Goal: Find specific page/section: Find specific page/section

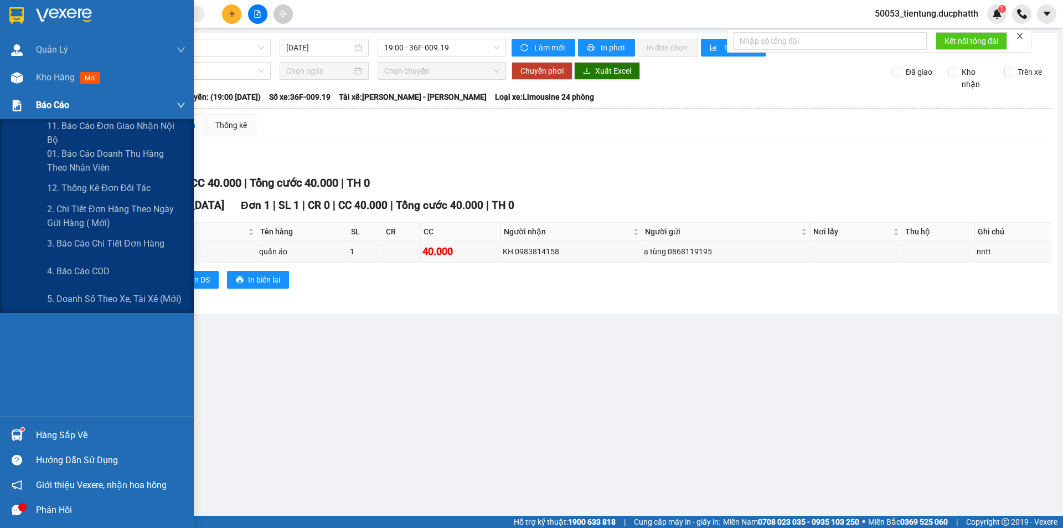
click at [68, 100] on span "Báo cáo" at bounding box center [52, 105] width 33 height 14
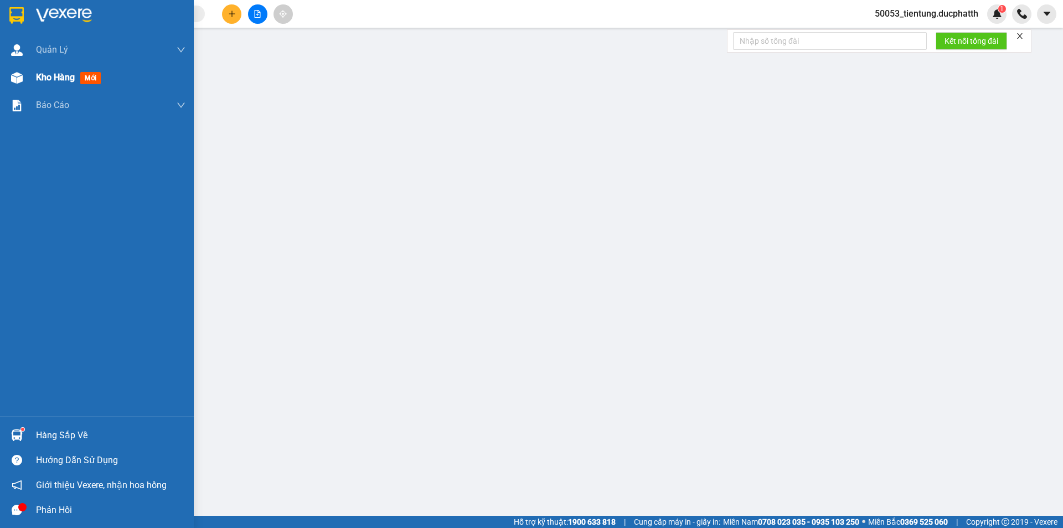
click at [65, 83] on span "Kho hàng" at bounding box center [55, 77] width 39 height 11
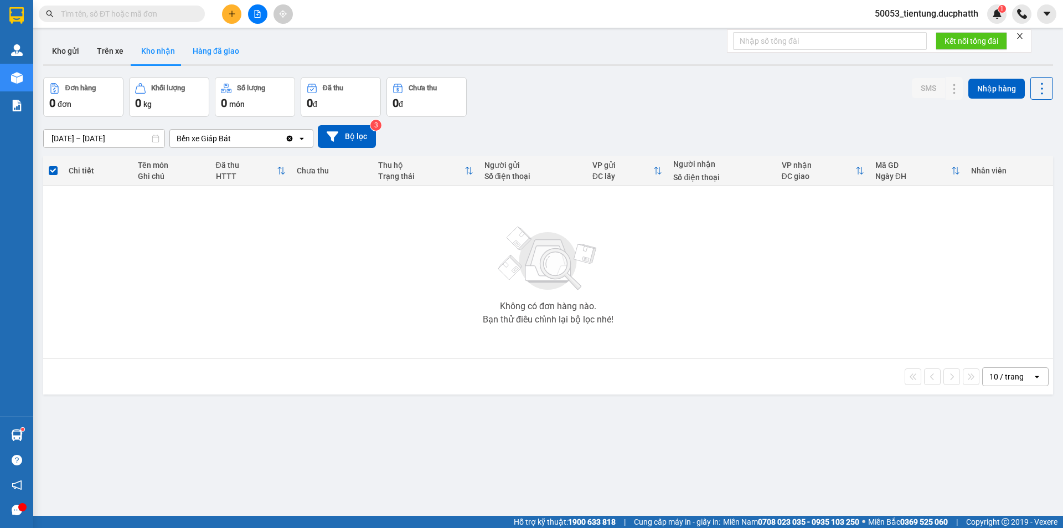
click at [224, 44] on button "Hàng đã giao" at bounding box center [216, 51] width 64 height 27
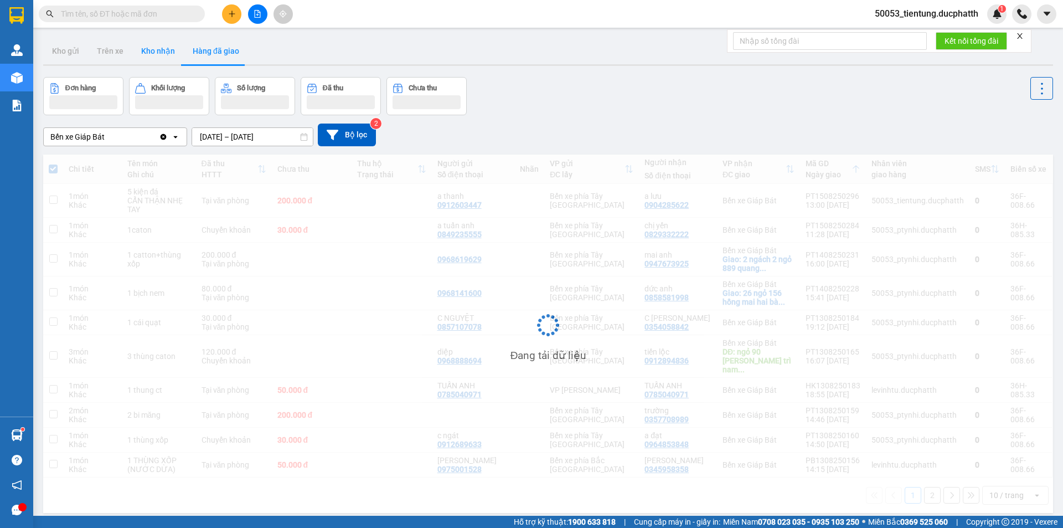
click at [157, 47] on button "Kho nhận" at bounding box center [158, 51] width 52 height 27
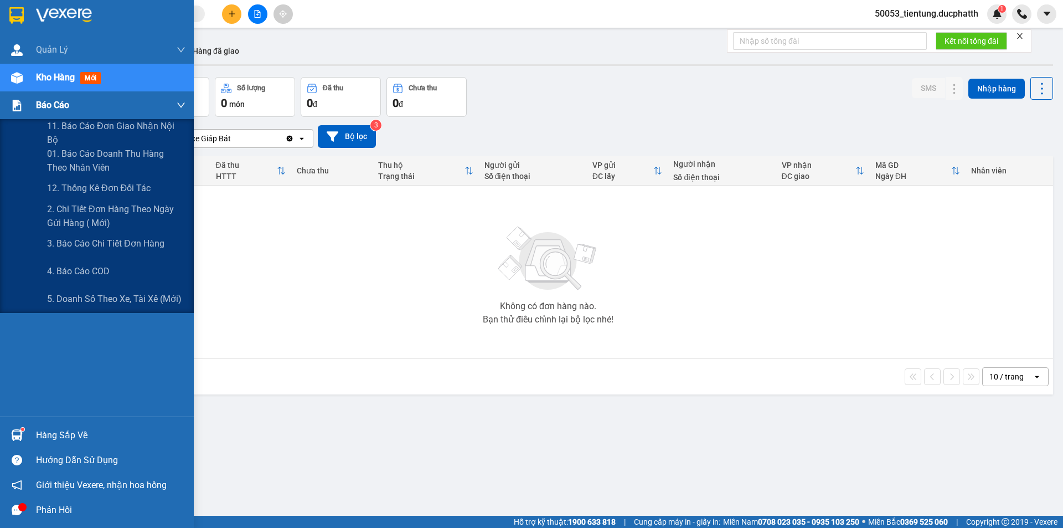
click at [53, 104] on span "Báo cáo" at bounding box center [52, 105] width 33 height 14
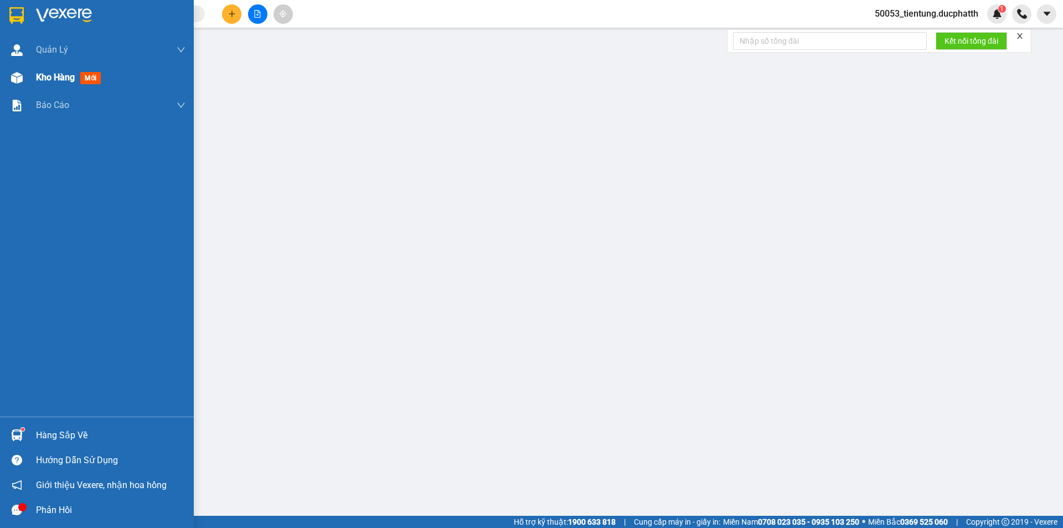
click at [63, 79] on span "Kho hàng" at bounding box center [55, 77] width 39 height 11
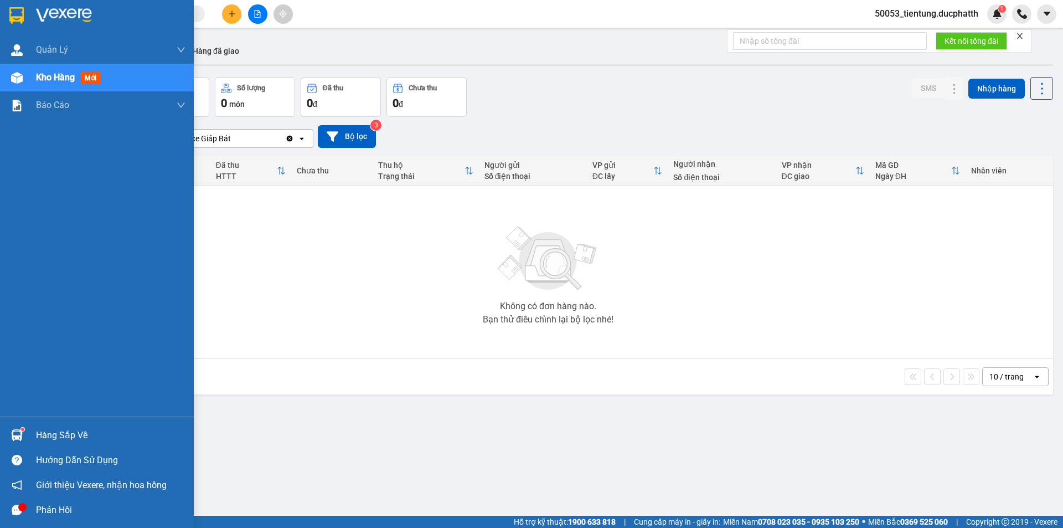
click at [44, 432] on div "Hàng sắp về" at bounding box center [111, 435] width 150 height 17
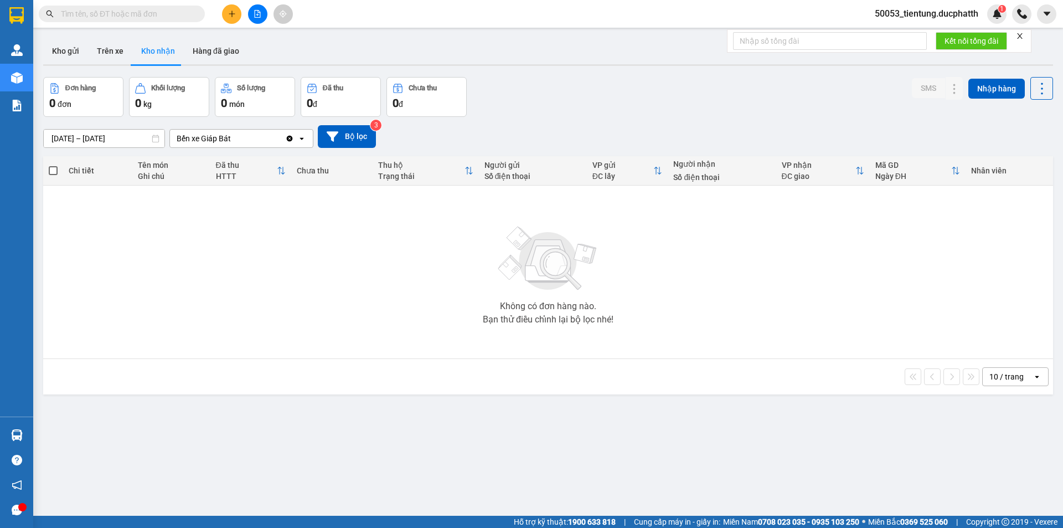
click at [217, 305] on section "Kết quả tìm kiếm ( 472 ) Bộ lọc Mã ĐH Trạng thái Món hàng Thu hộ Tổng cước Chưa…" at bounding box center [531, 264] width 1063 height 528
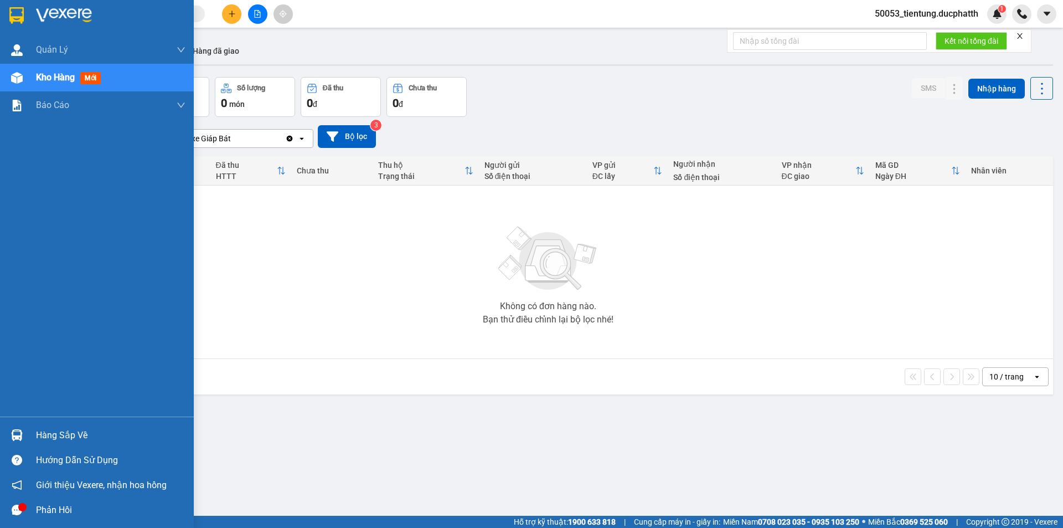
click at [17, 428] on div at bounding box center [16, 434] width 19 height 19
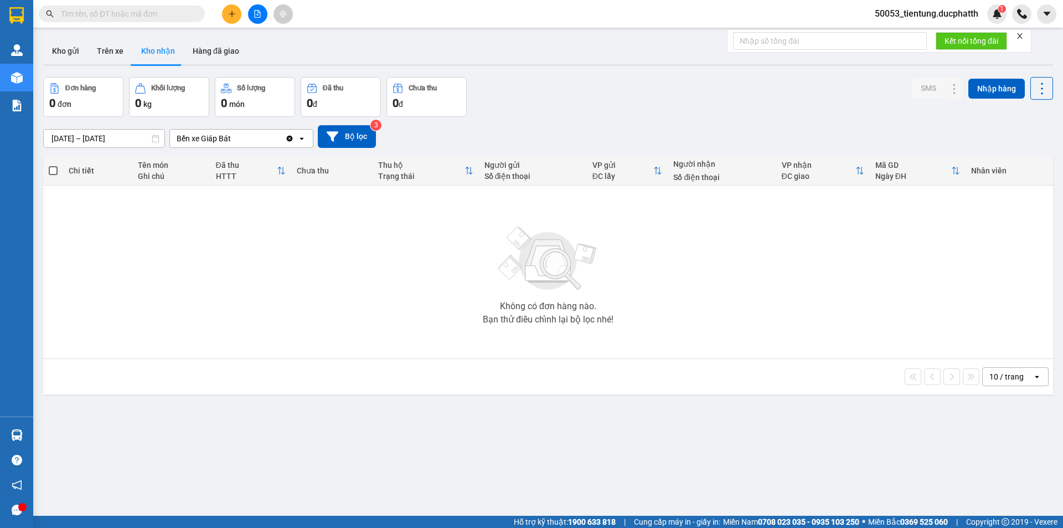
click at [594, 367] on section "Kết quả tìm kiếm ( 472 ) Bộ lọc Mã ĐH Trạng thái Món hàng Thu hộ Tổng cước Chưa…" at bounding box center [531, 264] width 1063 height 528
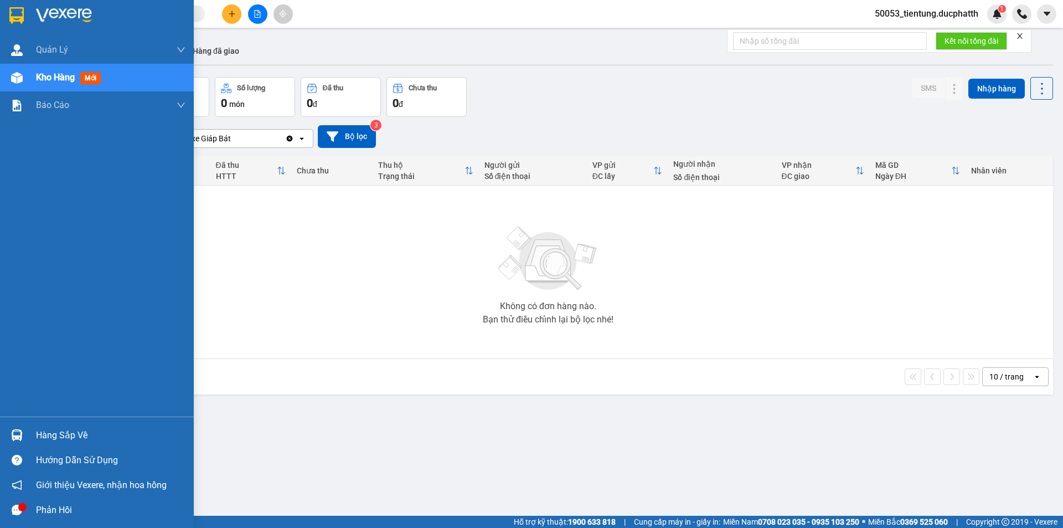
click at [51, 430] on div "Hàng sắp về" at bounding box center [111, 435] width 150 height 17
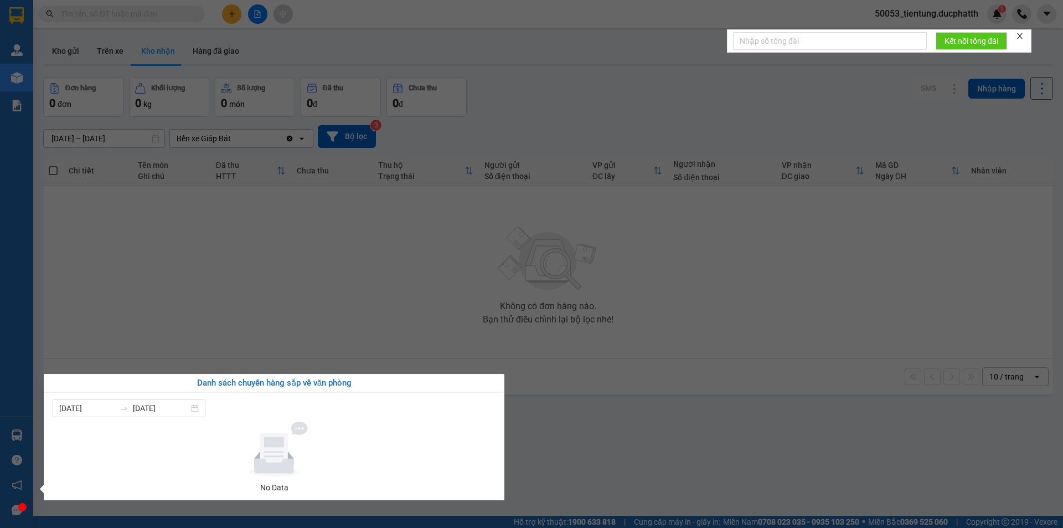
click at [359, 307] on section "Kết quả tìm kiếm ( 0 ) Bộ lọc No Data 50053_tientung.ducphatth 1 Quản [PERSON_N…" at bounding box center [531, 264] width 1063 height 528
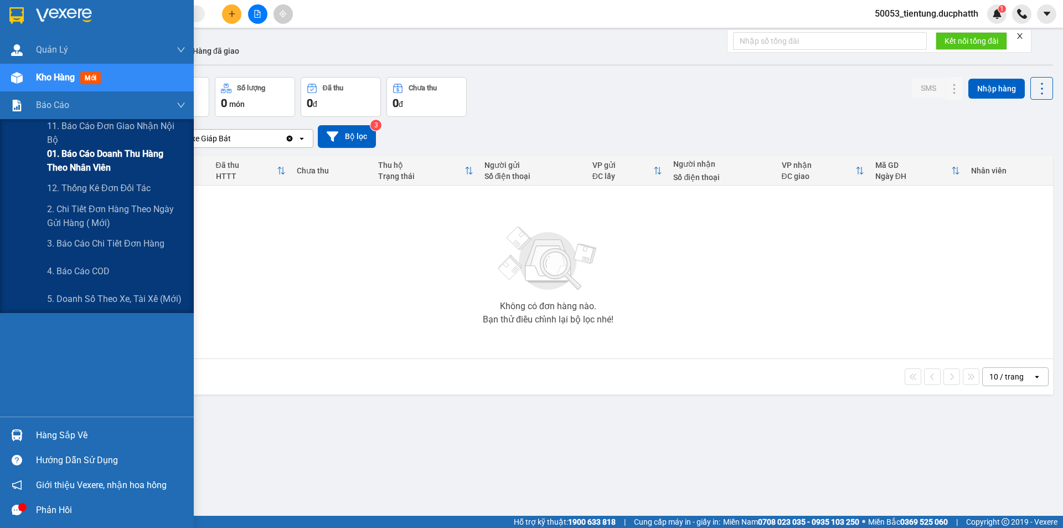
click at [59, 155] on span "01. Báo cáo doanh thu hàng theo nhân viên" at bounding box center [116, 161] width 138 height 28
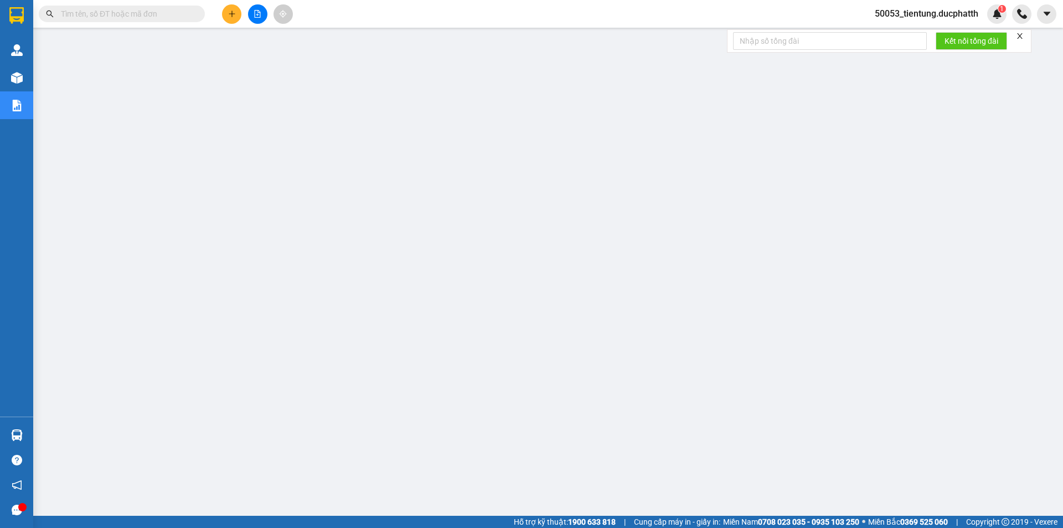
click at [915, 10] on span "50053_tientung.ducphatth" at bounding box center [926, 14] width 121 height 14
click at [903, 32] on span "Đăng xuất" at bounding box center [931, 34] width 99 height 12
